Goal: Register for event/course

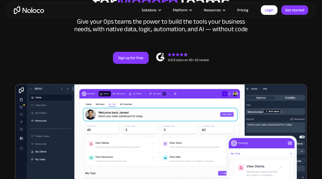
scroll to position [98, 0]
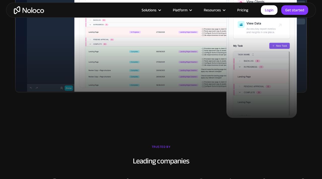
scroll to position [322, 0]
